Goal: Task Accomplishment & Management: Manage account settings

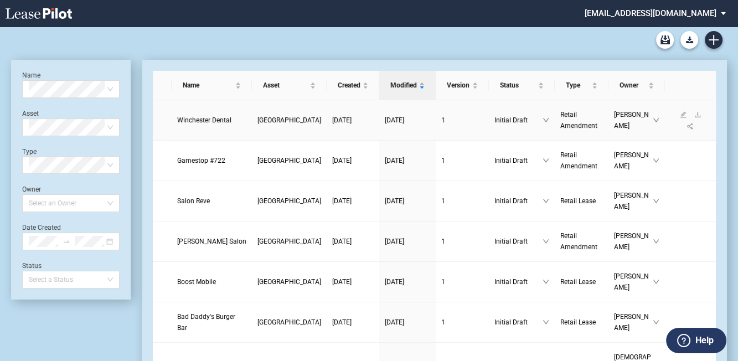
click at [190, 118] on span "Winchester Dental" at bounding box center [204, 120] width 54 height 8
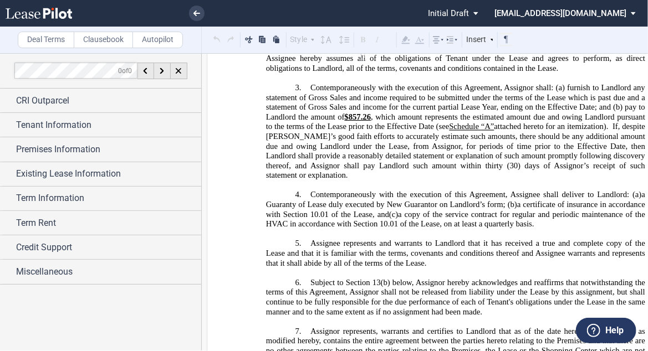
scroll to position [532, 0]
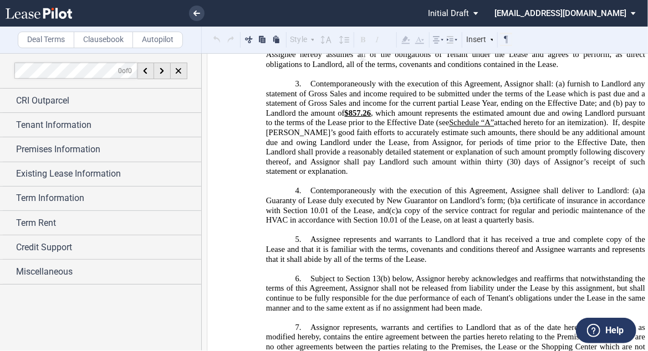
click at [386, 167] on span "If, despite Landlord’s good faith efforts to accurately estimate such amounts, …" at bounding box center [456, 143] width 381 height 48
click at [333, 179] on p "﻿" at bounding box center [455, 182] width 379 height 10
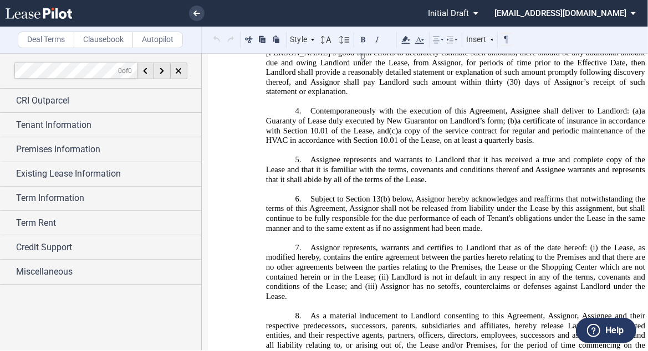
scroll to position [620, 0]
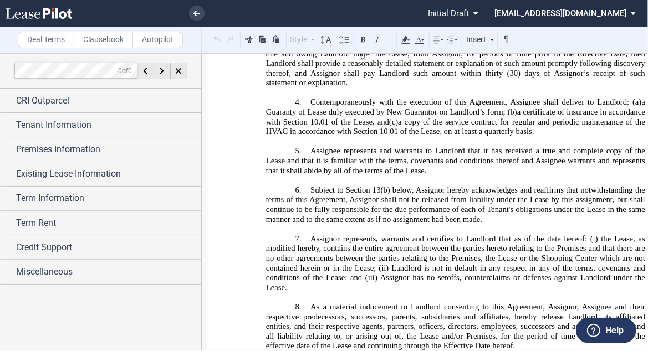
drag, startPoint x: 451, startPoint y: 215, endPoint x: 301, endPoint y: 193, distance: 151.8
click at [301, 193] on h3 "6. Subject to Section 13(b) below, Assignor hereby acknowledges and reaffirms t…" at bounding box center [455, 205] width 379 height 39
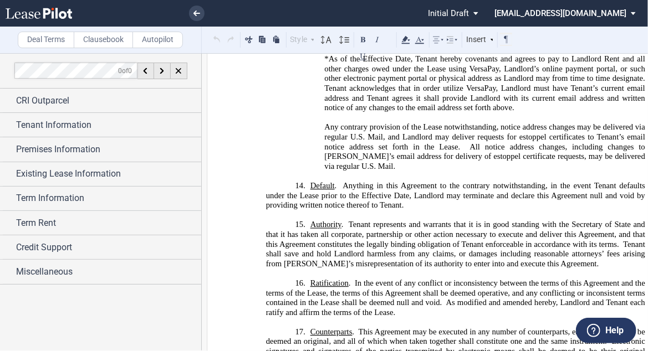
scroll to position [1728, 0]
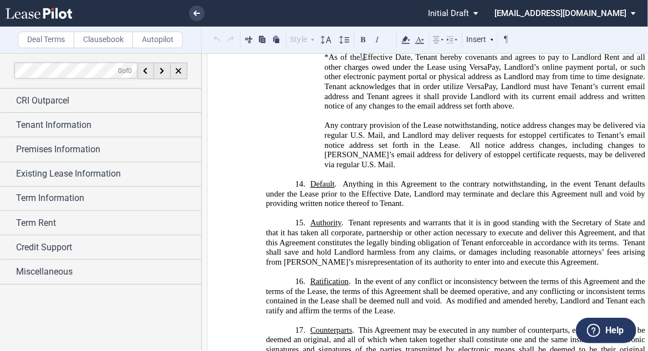
click at [196, 6] on link at bounding box center [197, 14] width 16 height 16
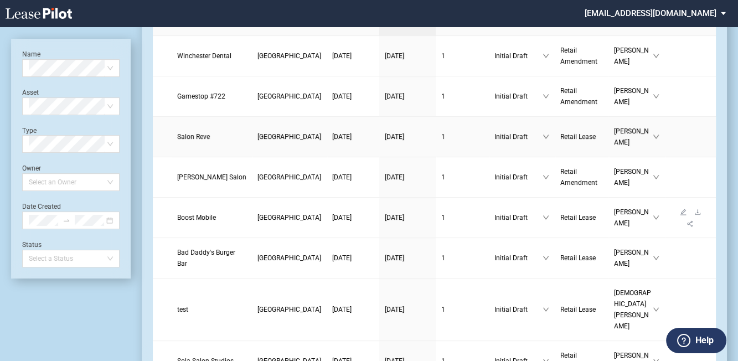
scroll to position [89, 0]
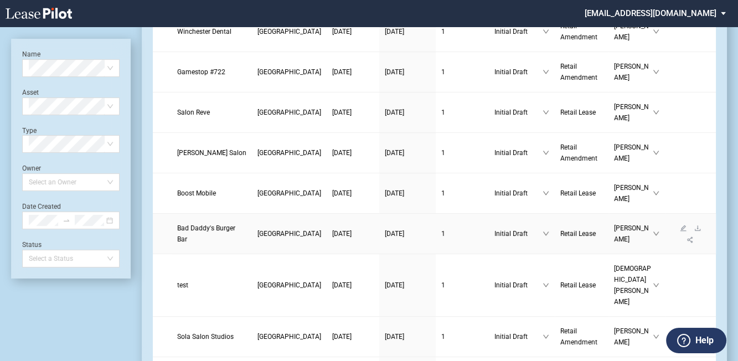
click at [194, 225] on span "Bad Daddy's Burger Bar" at bounding box center [206, 233] width 58 height 19
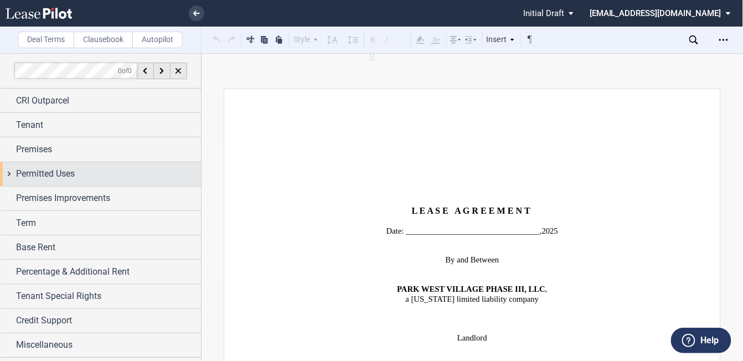
click at [79, 172] on div "Permitted Uses" at bounding box center [108, 173] width 185 height 13
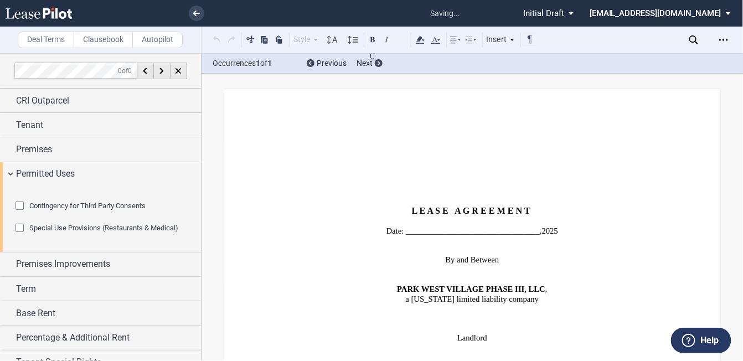
scroll to position [805, 0]
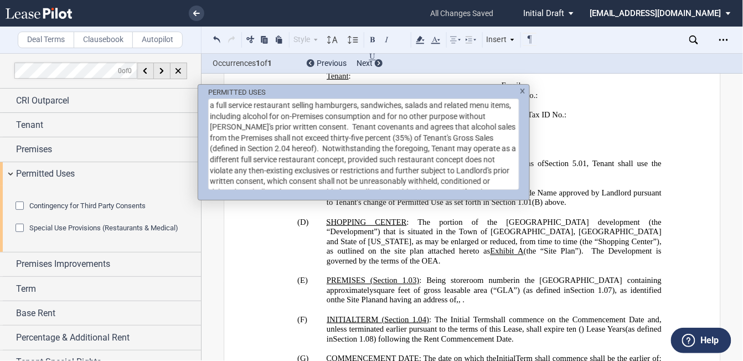
click at [533, 215] on div "PERMITTED USES a full service restaurant selling hamburgers, sandwiches, salads…" at bounding box center [371, 180] width 743 height 361
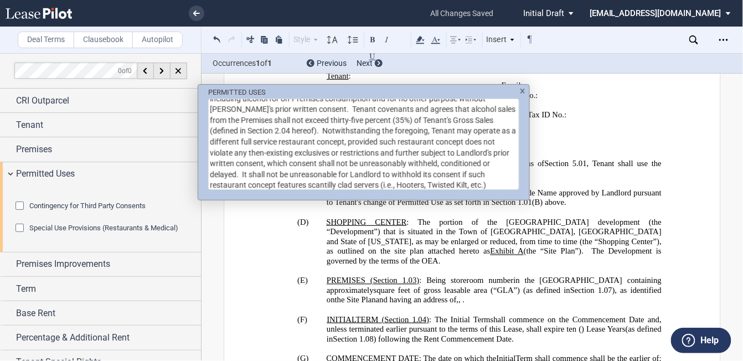
scroll to position [27, 0]
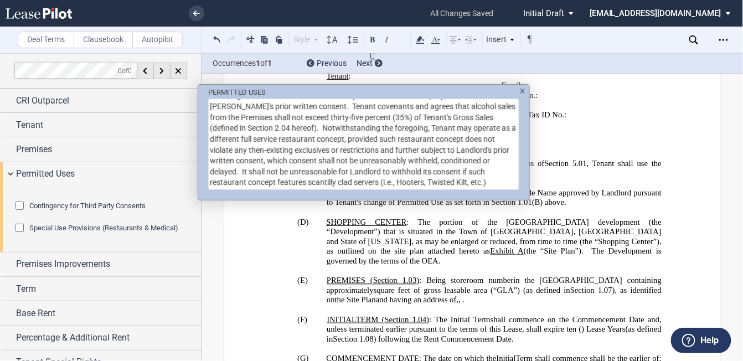
click at [425, 175] on textarea "a full service restaurant selling hamburgers, sandwiches, salads and related me…" at bounding box center [363, 144] width 311 height 91
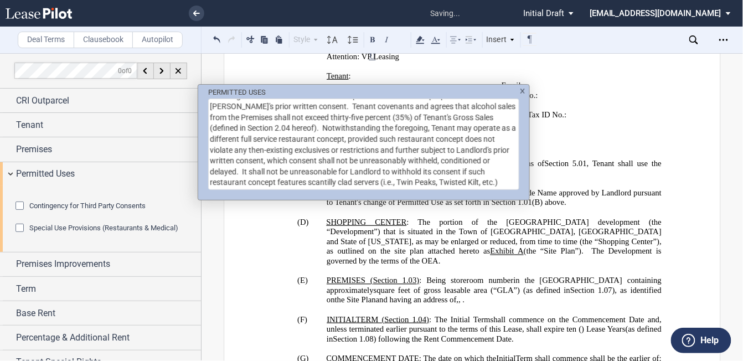
click at [494, 178] on textarea "a full service restaurant selling hamburgers, sandwiches, salads and related me…" at bounding box center [363, 144] width 311 height 91
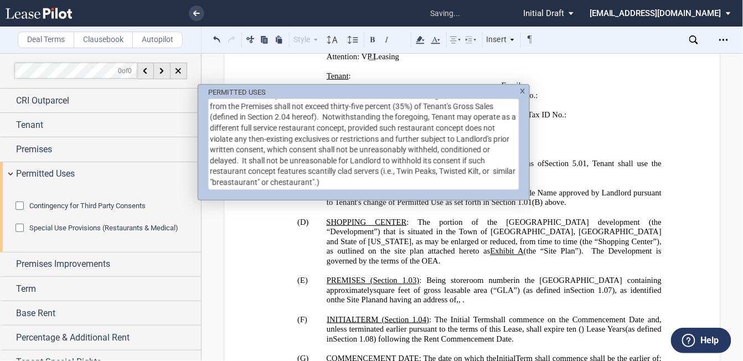
click at [300, 181] on textarea "a full service restaurant selling hamburgers, sandwiches, salads and related me…" at bounding box center [363, 144] width 311 height 91
click at [375, 178] on textarea "a full service restaurant selling hamburgers, sandwiches, salads and related me…" at bounding box center [363, 144] width 311 height 91
click at [390, 168] on textarea "a full service restaurant selling hamburgers, sandwiches, salads and related me…" at bounding box center [363, 144] width 311 height 91
click at [496, 171] on textarea "a full service restaurant selling hamburgers, sandwiches, salads and related me…" at bounding box center [363, 144] width 311 height 91
click at [342, 177] on textarea "a full service restaurant selling hamburgers, sandwiches, salads and related me…" at bounding box center [363, 144] width 311 height 91
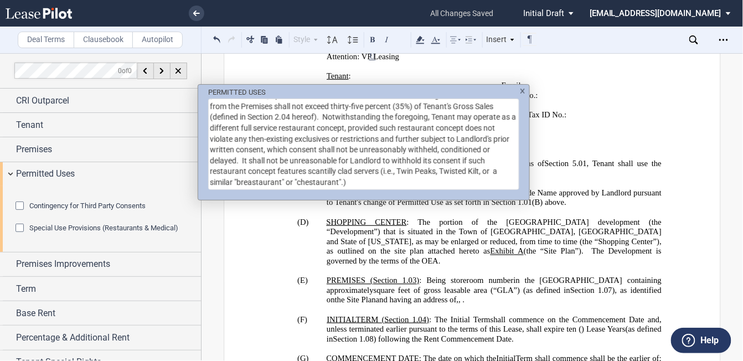
type textarea "a full service restaurant selling hamburgers, sandwiches, salads and related me…"
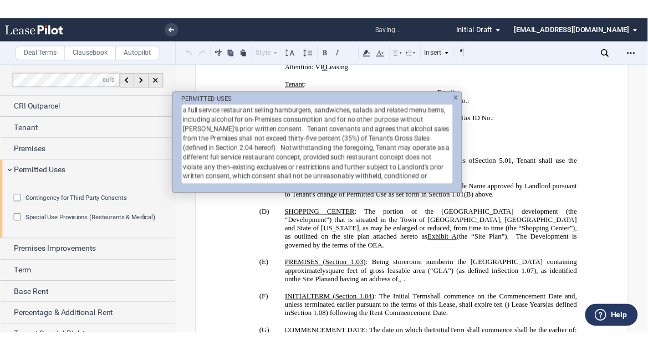
scroll to position [35, 0]
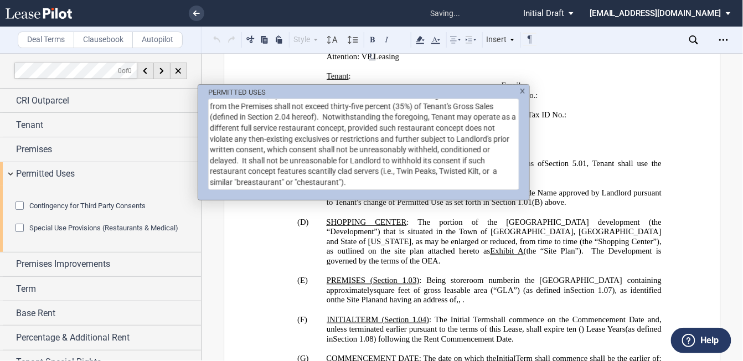
type textarea "a full service restaurant selling hamburgers, sandwiches, salads and related me…"
click at [524, 90] on img "PERMITTED USES ..." at bounding box center [523, 91] width 6 height 5
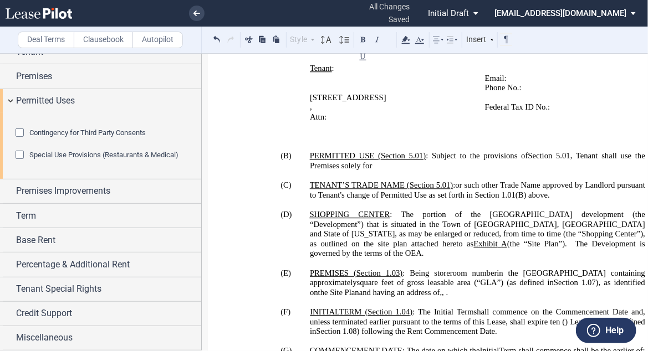
scroll to position [0, 0]
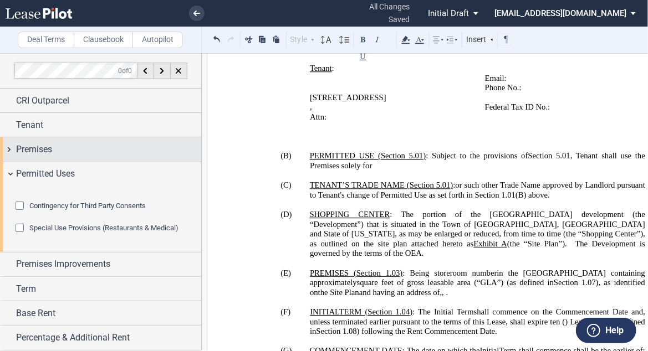
click at [114, 153] on div "Premises" at bounding box center [108, 149] width 185 height 13
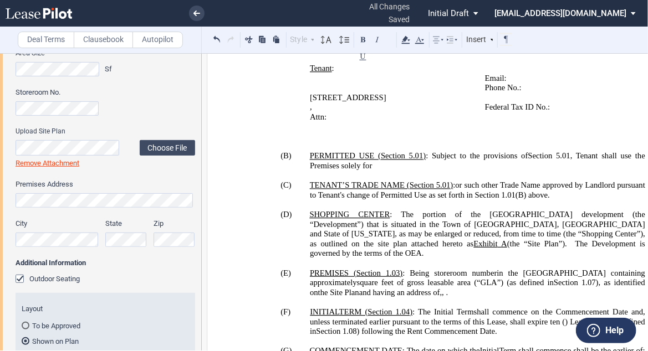
scroll to position [0, 14]
click at [160, 243] on div "City State Zip" at bounding box center [105, 238] width 192 height 39
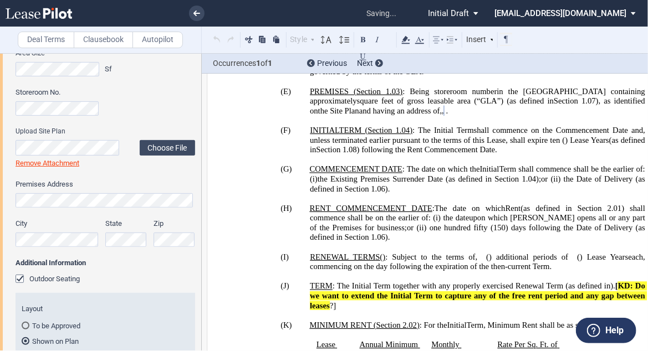
scroll to position [115, 0]
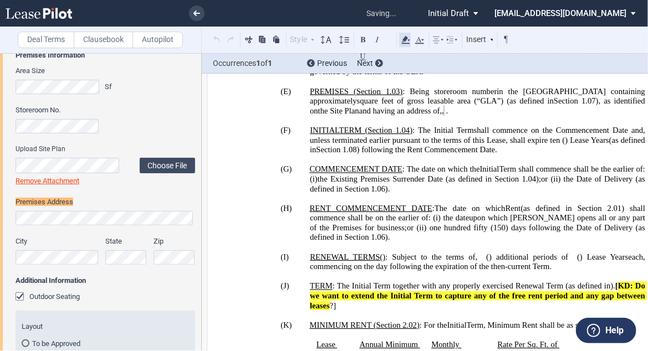
click at [407, 43] on icon at bounding box center [405, 39] width 13 height 13
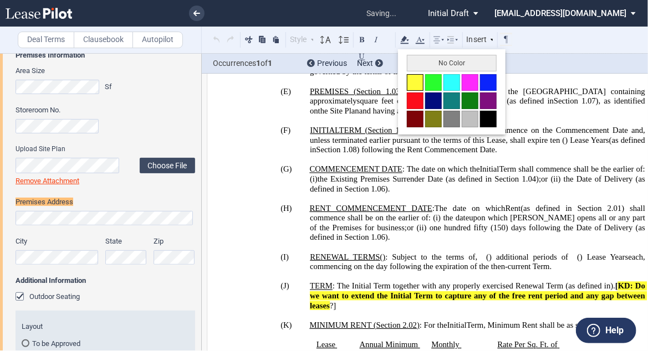
click at [417, 79] on button at bounding box center [415, 82] width 17 height 17
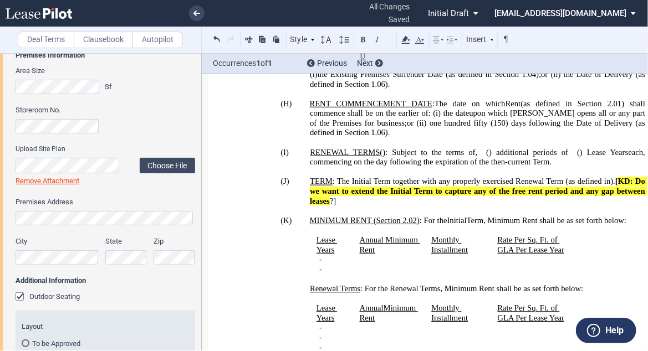
scroll to position [1164, 0]
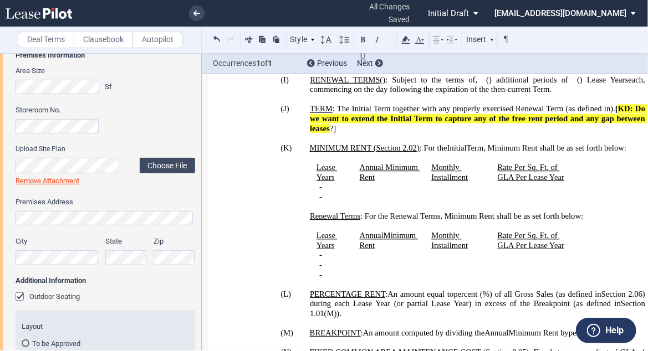
click at [348, 133] on span "KD: Do we want to extend the Initial Term to capture any of the free rent perio…" at bounding box center [478, 118] width 337 height 29
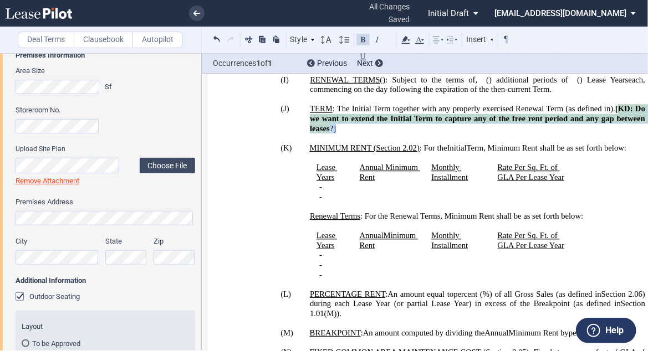
drag, startPoint x: 329, startPoint y: 180, endPoint x: 377, endPoint y: 192, distance: 49.7
click at [377, 133] on span "). [ KD: Do we want to extend the Initial Term to capture any of the free rent …" at bounding box center [478, 118] width 337 height 29
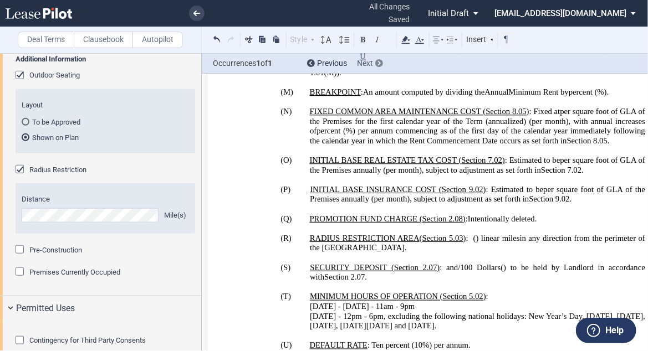
scroll to position [0, 0]
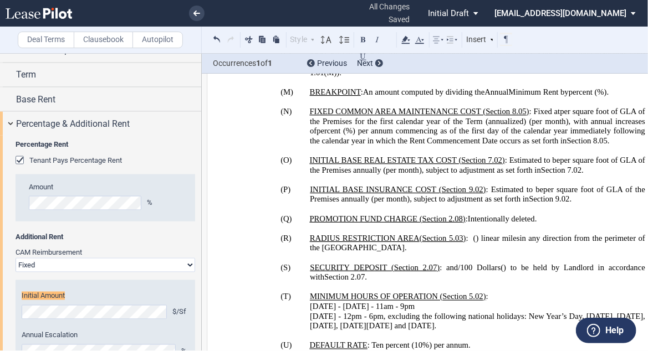
click at [404, 39] on use at bounding box center [406, 40] width 8 height 8
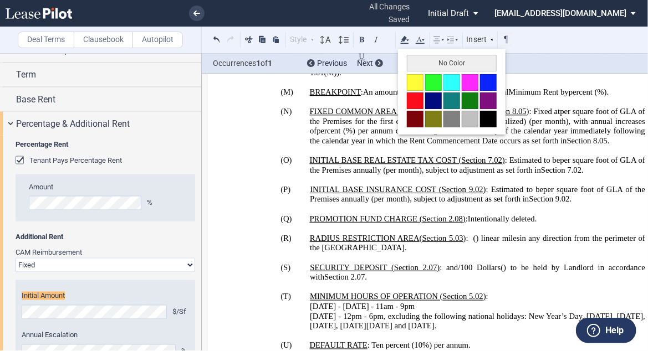
scroll to position [828, 0]
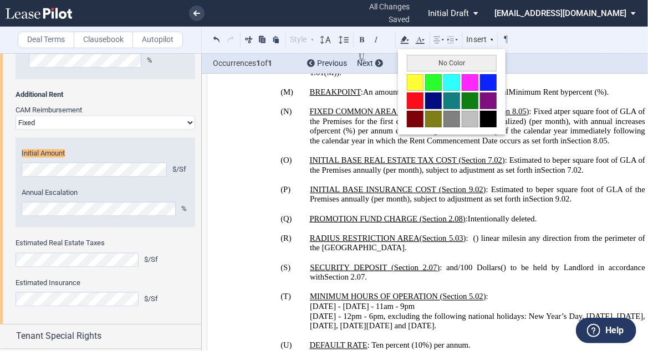
click at [417, 78] on button at bounding box center [415, 82] width 17 height 17
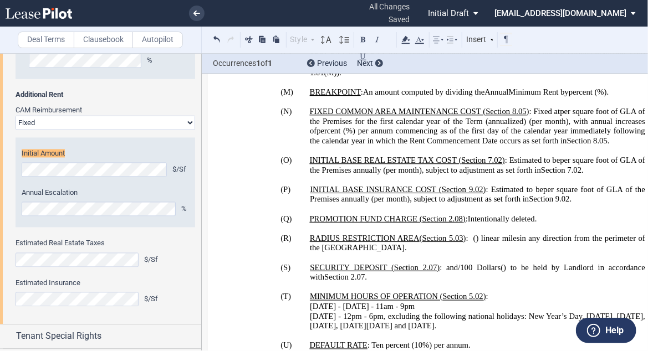
click at [443, 146] on p "(N) FIXED COMMON AREA MAINTENANCE COST ( ﻿ Section 8.05 ﻿ ) : Fixed at ﻿ ﻿ per …" at bounding box center [477, 126] width 335 height 39
click at [368, 146] on p "(N) FIXED COMMON AREA MAINTENANCE COST ( ﻿ Section 8.05 ﻿ ) : Fixed at ﻿ ﻿ per …" at bounding box center [477, 126] width 335 height 39
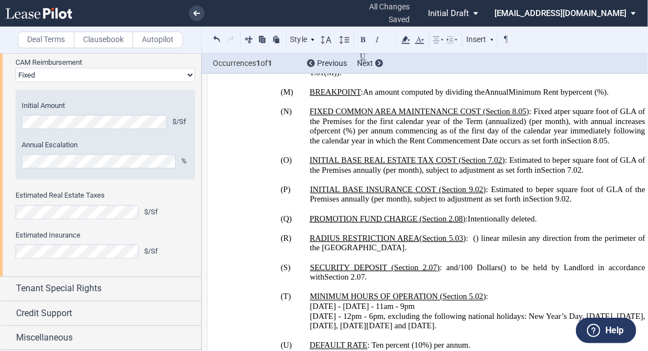
scroll to position [935, 0]
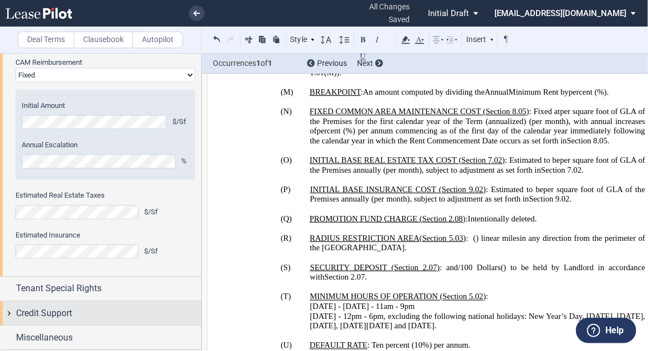
drag, startPoint x: 92, startPoint y: 315, endPoint x: 94, endPoint y: 309, distance: 6.9
click at [92, 315] on div "Credit Support" at bounding box center [108, 313] width 185 height 13
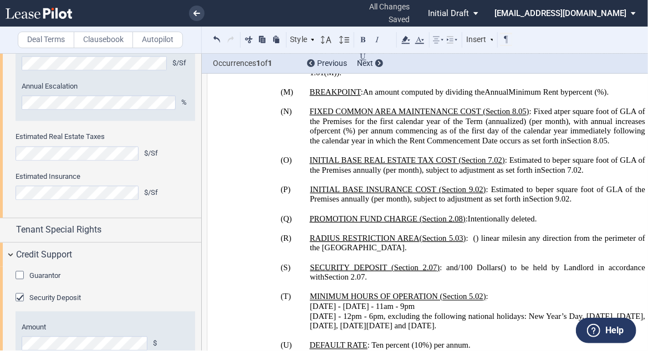
scroll to position [1048, 0]
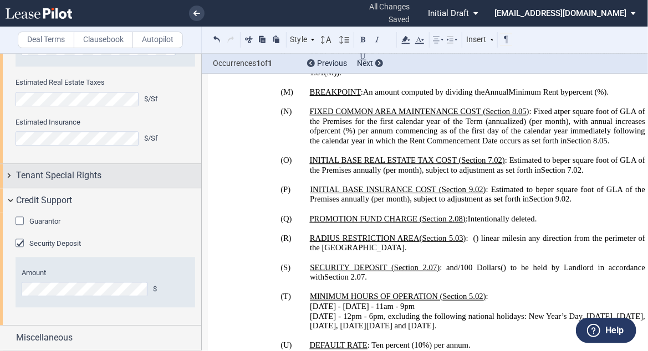
drag, startPoint x: 18, startPoint y: 240, endPoint x: 27, endPoint y: 240, distance: 8.9
click at [19, 240] on div "Security Deposit" at bounding box center [21, 244] width 11 height 11
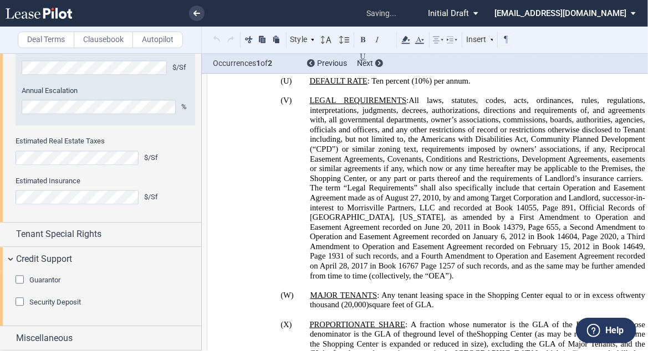
scroll to position [1641, 0]
click at [518, 65] on span "6pm, excluding the following national holidays: New Year’s Day, [DATE], [DATE],…" at bounding box center [478, 56] width 337 height 19
drag, startPoint x: 540, startPoint y: 127, endPoint x: 546, endPoint y: 127, distance: 6.6
click at [541, 66] on p "[DATE] - 12pm - 6pm, excluding the following national holidays: New Year’s Day,…" at bounding box center [477, 56] width 335 height 19
click at [327, 65] on span "6pm, excluding the following national holidays: New Year’s Day, [DATE], [DATE],…" at bounding box center [478, 56] width 337 height 19
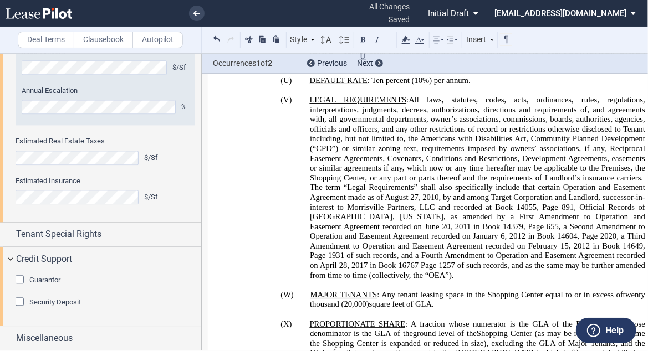
click at [643, 65] on span "6pm, excluding the following national holidays: New Year’s Day, [DATE], [DATE],…" at bounding box center [478, 56] width 337 height 19
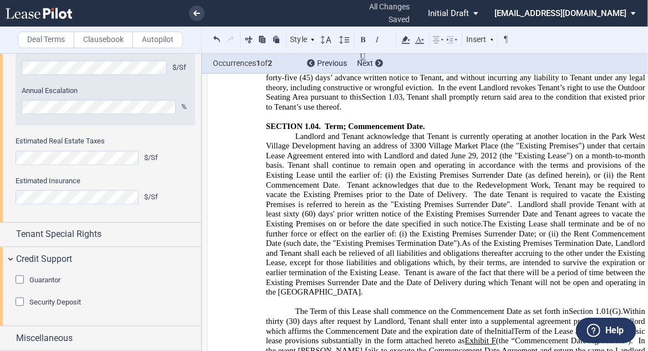
scroll to position [2794, 0]
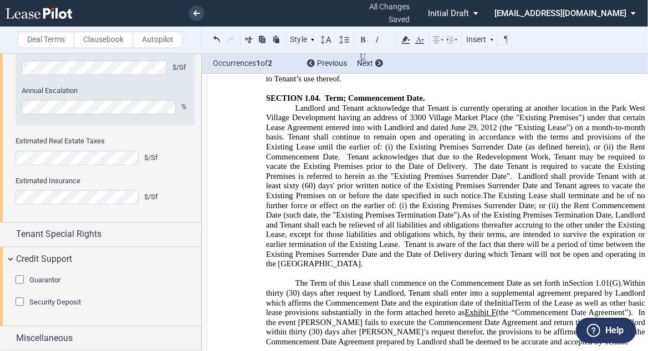
drag, startPoint x: 470, startPoint y: 276, endPoint x: 505, endPoint y: 263, distance: 37.3
click at [472, 269] on span "As of the Existing Premises Termination Date, Landlord and Tenant shall each be…" at bounding box center [456, 240] width 381 height 58
click at [300, 269] on p "﻿Landlord and Tenant acknowledge that Tenant is currently operating at another …" at bounding box center [455, 186] width 379 height 166
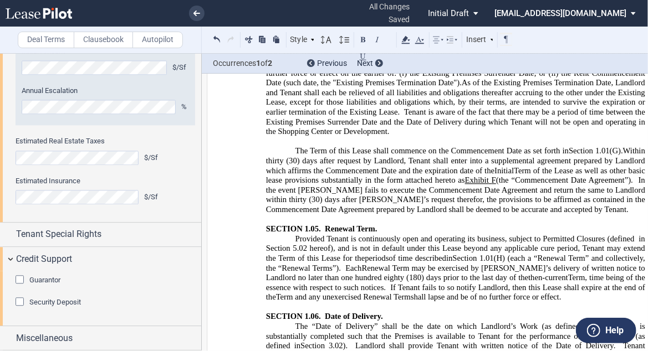
scroll to position [2927, 0]
click at [591, 136] on p "﻿Landlord and Tenant acknowledge that Tenant is currently operating at another …" at bounding box center [455, 53] width 379 height 166
drag, startPoint x: 607, startPoint y: 153, endPoint x: 647, endPoint y: 153, distance: 40.4
drag, startPoint x: 269, startPoint y: 162, endPoint x: 356, endPoint y: 153, distance: 86.8
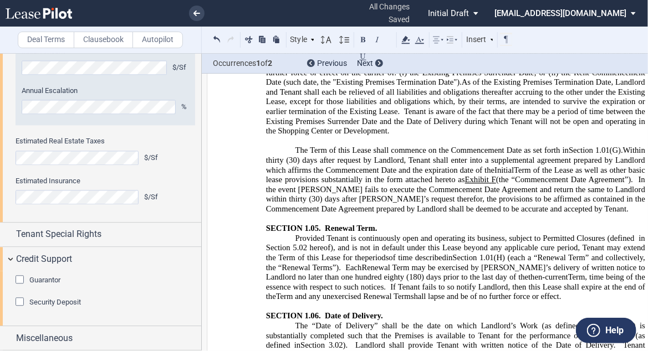
click at [356, 136] on span "As of the Existing Premises Termination Date, Landlord and Tenant shall each be…" at bounding box center [456, 107] width 381 height 58
click at [350, 136] on p "﻿Landlord and Tenant acknowledge that Tenant is currently operating at another …" at bounding box center [455, 53] width 379 height 166
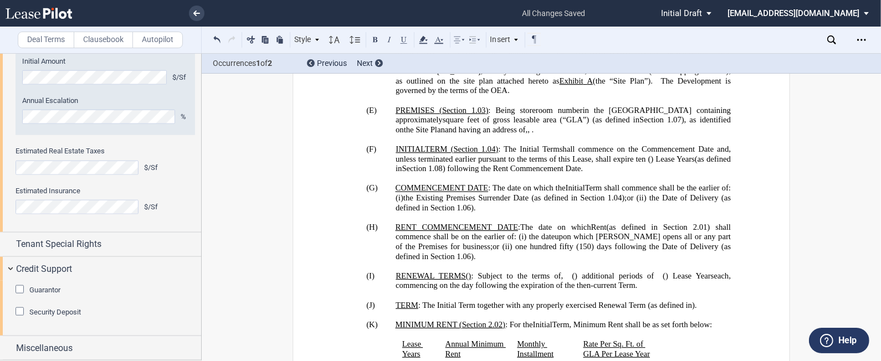
scroll to position [982, 0]
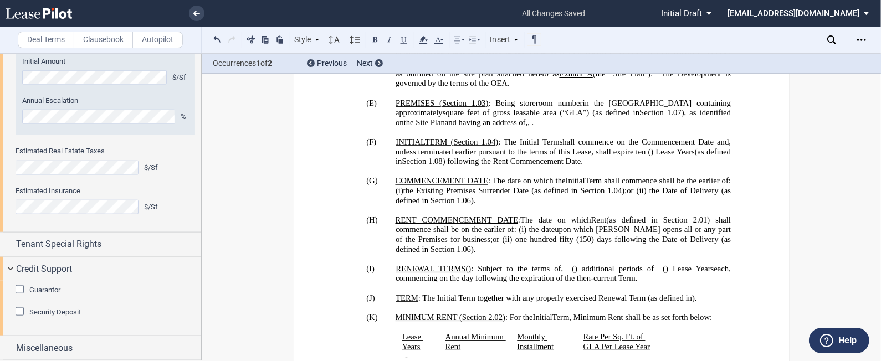
click at [517, 206] on p "(G) COMMENCEMENT DATE : The date on which the Initial Term shall commence shall…" at bounding box center [563, 191] width 335 height 29
